Goal: Find specific page/section: Find specific page/section

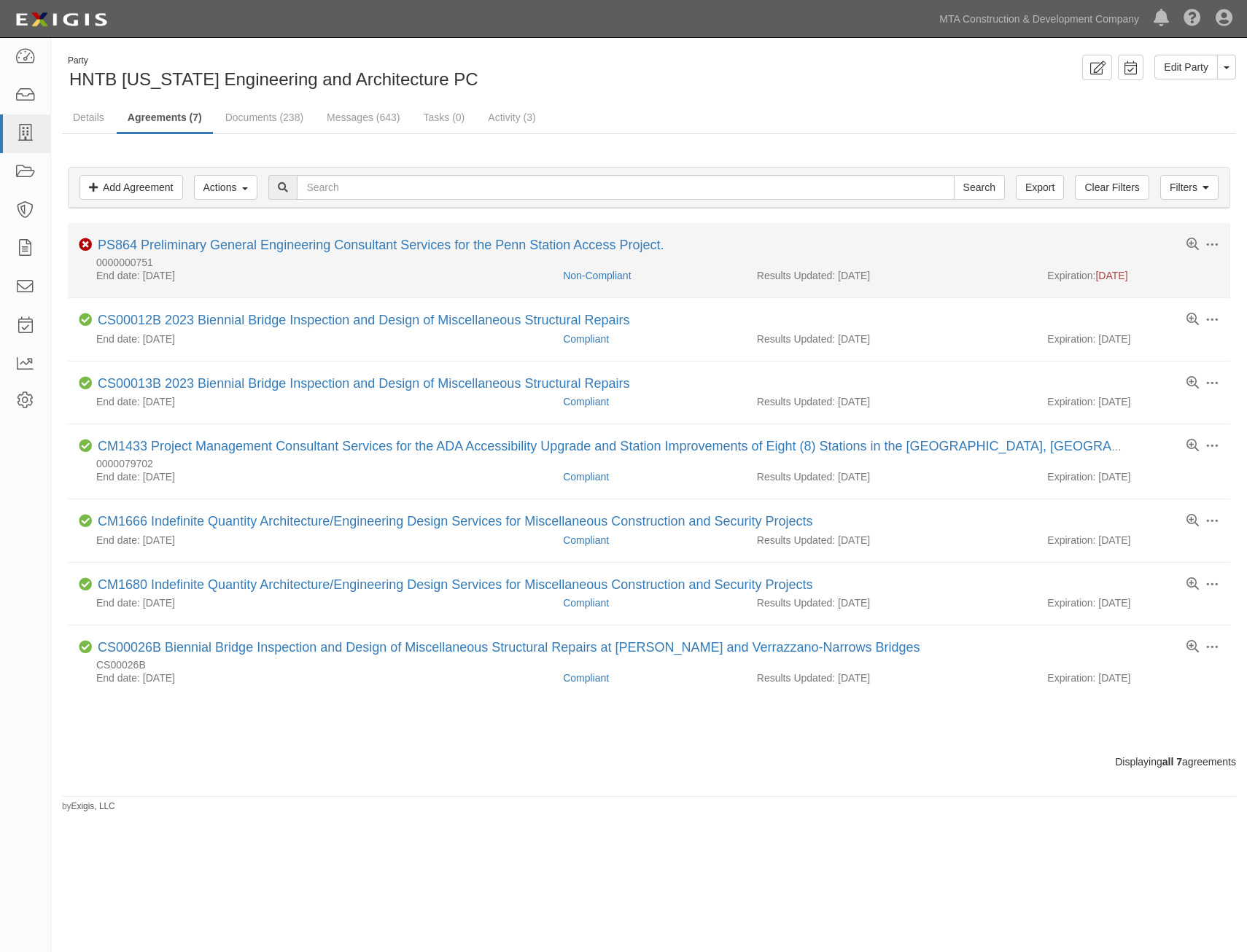
click at [453, 235] on li "Toggle Agreement Dropdown Edit Log activity Add task Send message Archive Delet…" at bounding box center [649, 261] width 1163 height 75
click at [448, 246] on link "PS864 Preliminary General Engineering Consultant Services for the Penn Station …" at bounding box center [380, 245] width 566 height 15
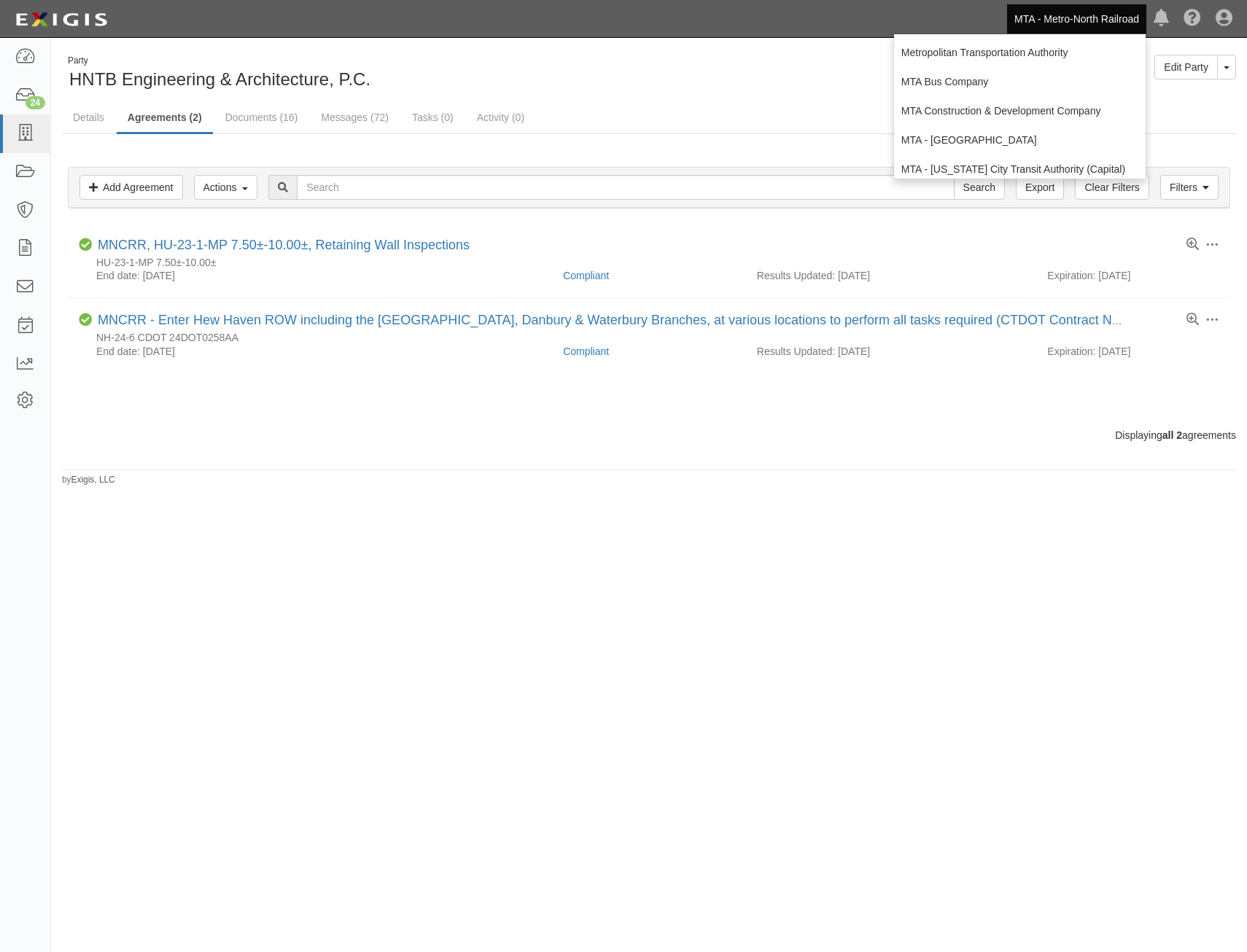
click at [536, 431] on div "Displaying all 2 agreements" at bounding box center [649, 435] width 1196 height 15
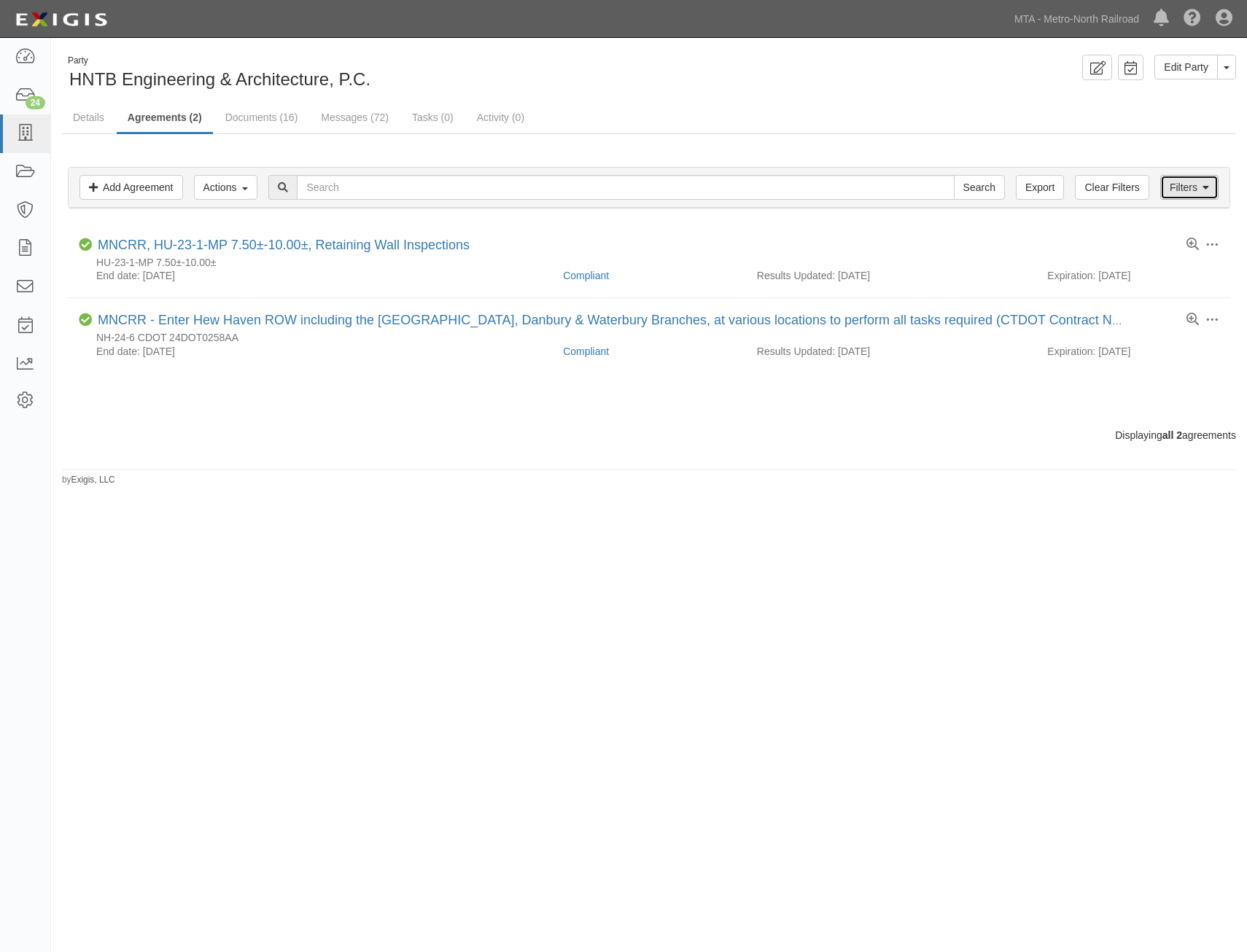
click at [1211, 190] on link "Filters" at bounding box center [1189, 187] width 58 height 25
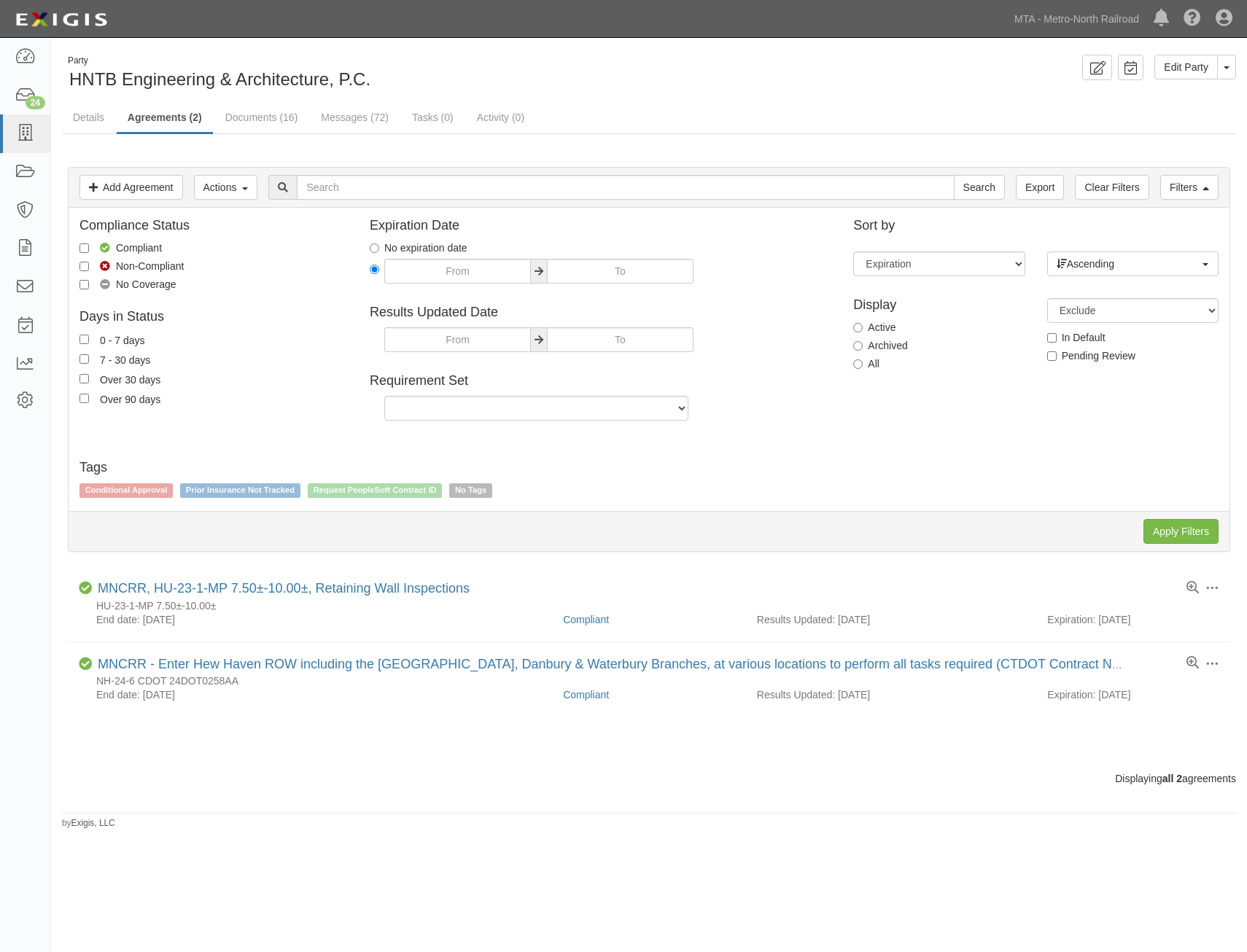
click at [865, 358] on label "All" at bounding box center [867, 364] width 27 height 15
click at [863, 359] on input "All" at bounding box center [858, 364] width 10 height 10
radio input "true"
click at [1167, 527] on input "Apply Filters" at bounding box center [1181, 531] width 75 height 25
click at [1195, 173] on div "Filters Add Agreement Actions Edit Tags Run Workflows Send Messages Clear Filte…" at bounding box center [649, 187] width 1161 height 40
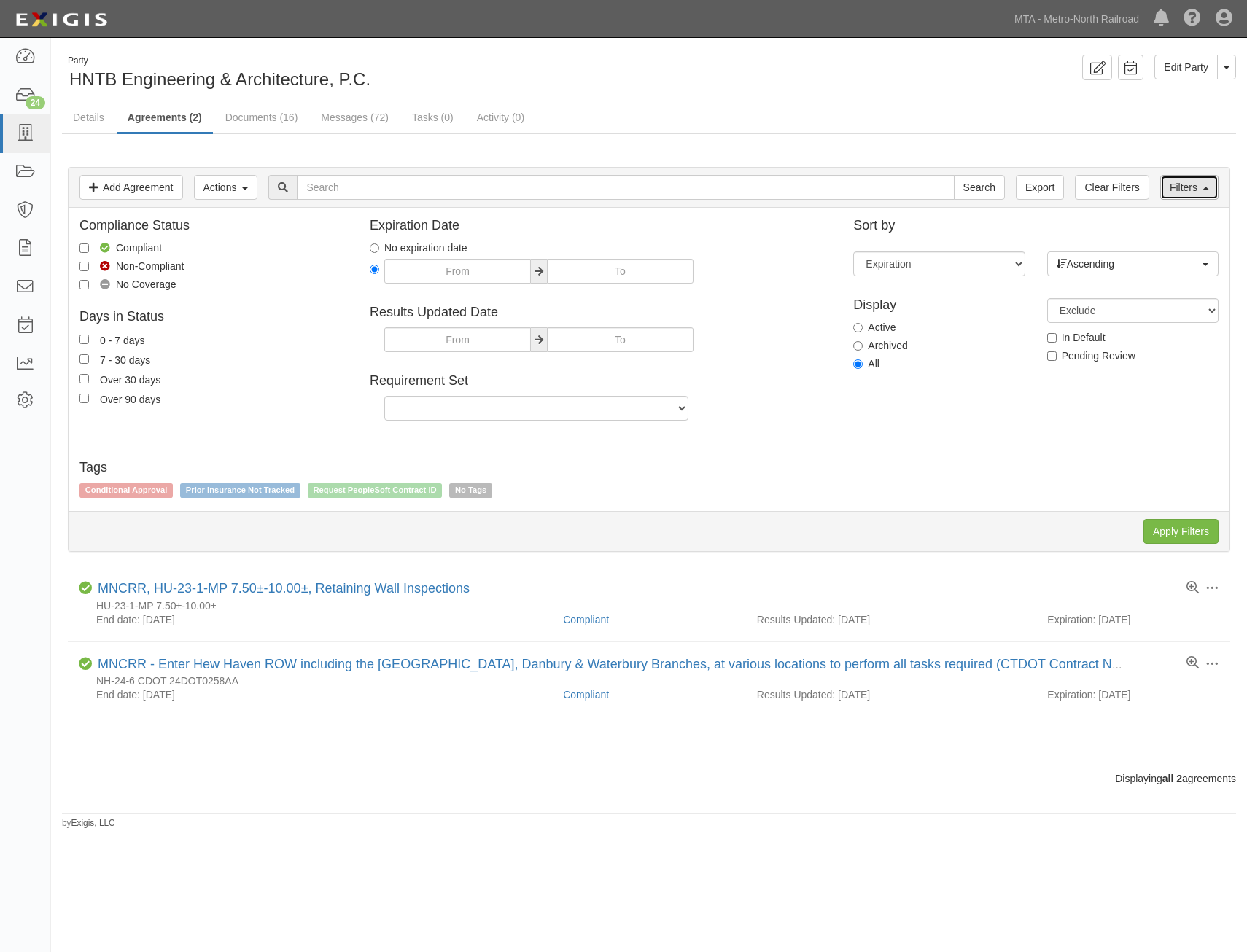
click at [1195, 185] on link "Filters" at bounding box center [1189, 187] width 58 height 25
